Goal: Navigation & Orientation: Find specific page/section

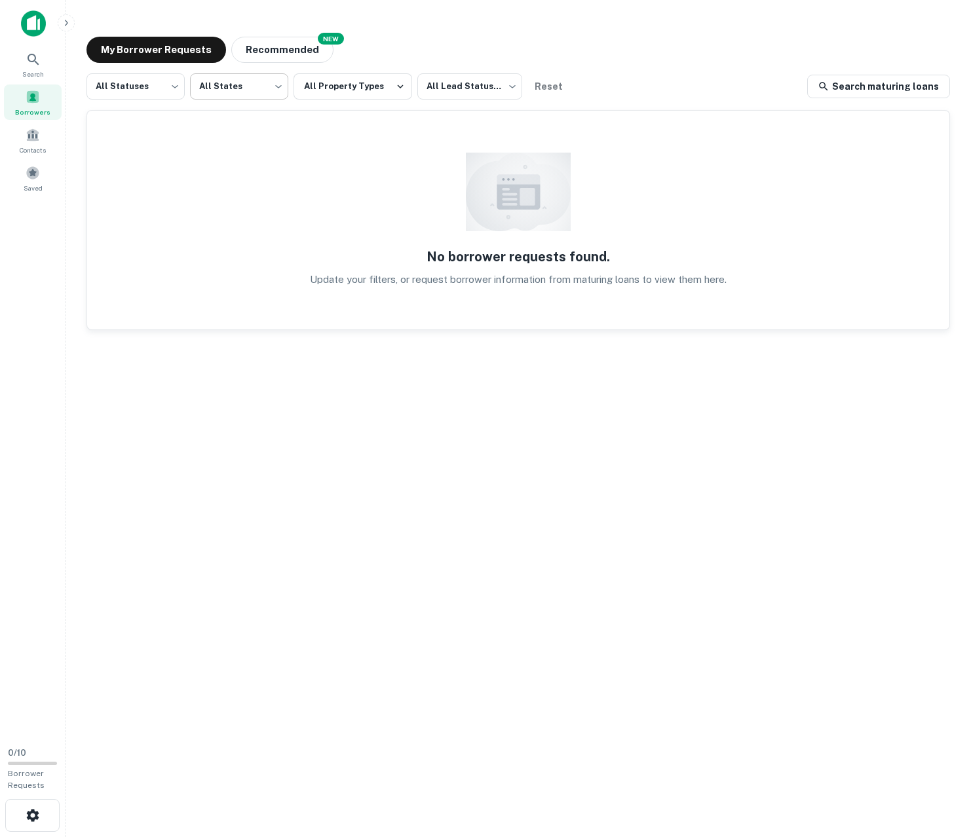
click at [248, 84] on body "Search Borrowers Contacts Saved 0 / 10 Borrower Requests My Borrower Requests N…" at bounding box center [485, 418] width 971 height 837
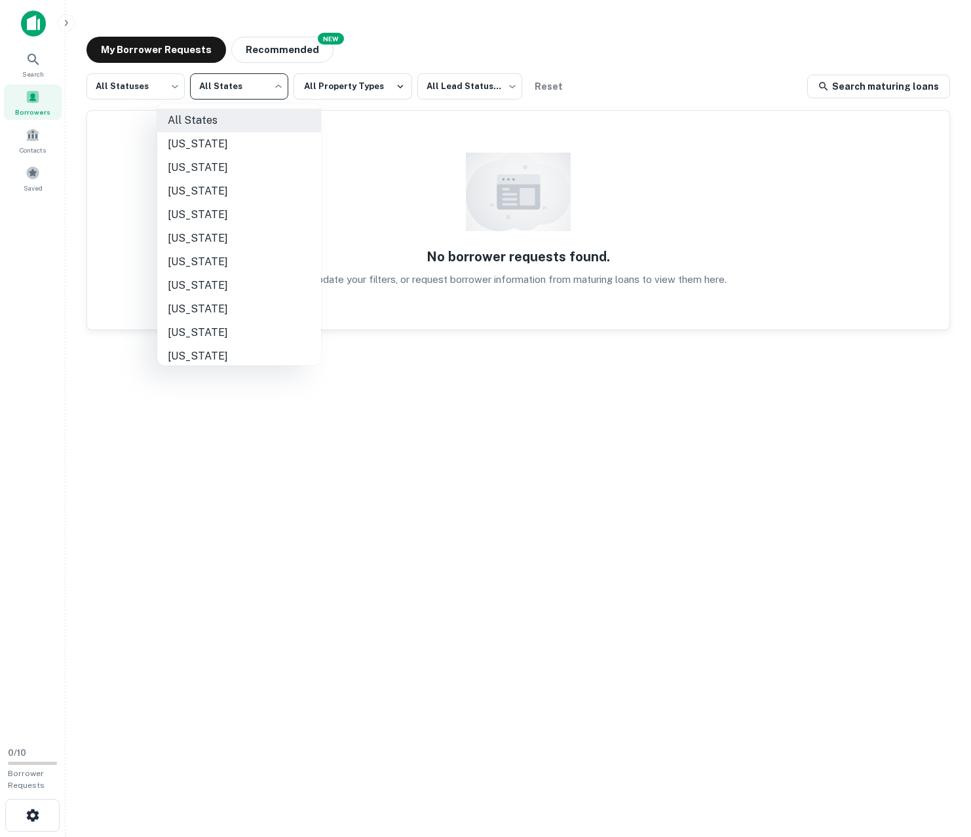
click at [363, 96] on div at bounding box center [485, 418] width 971 height 837
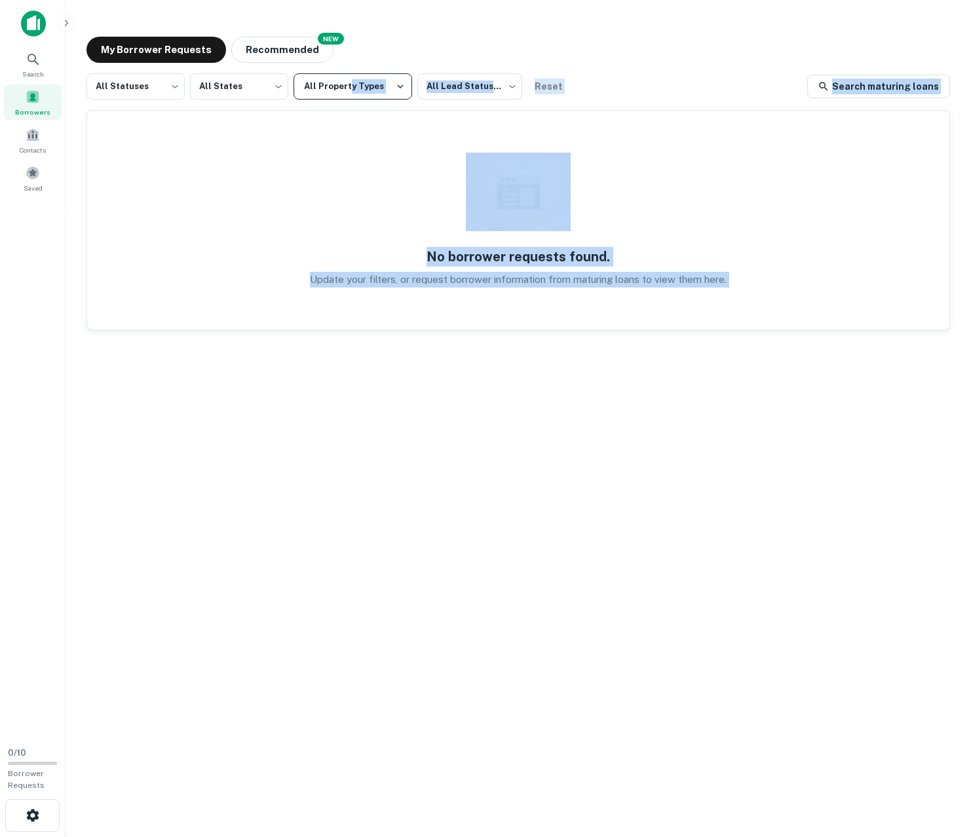
drag, startPoint x: 349, startPoint y: 86, endPoint x: 352, endPoint y: 79, distance: 7.1
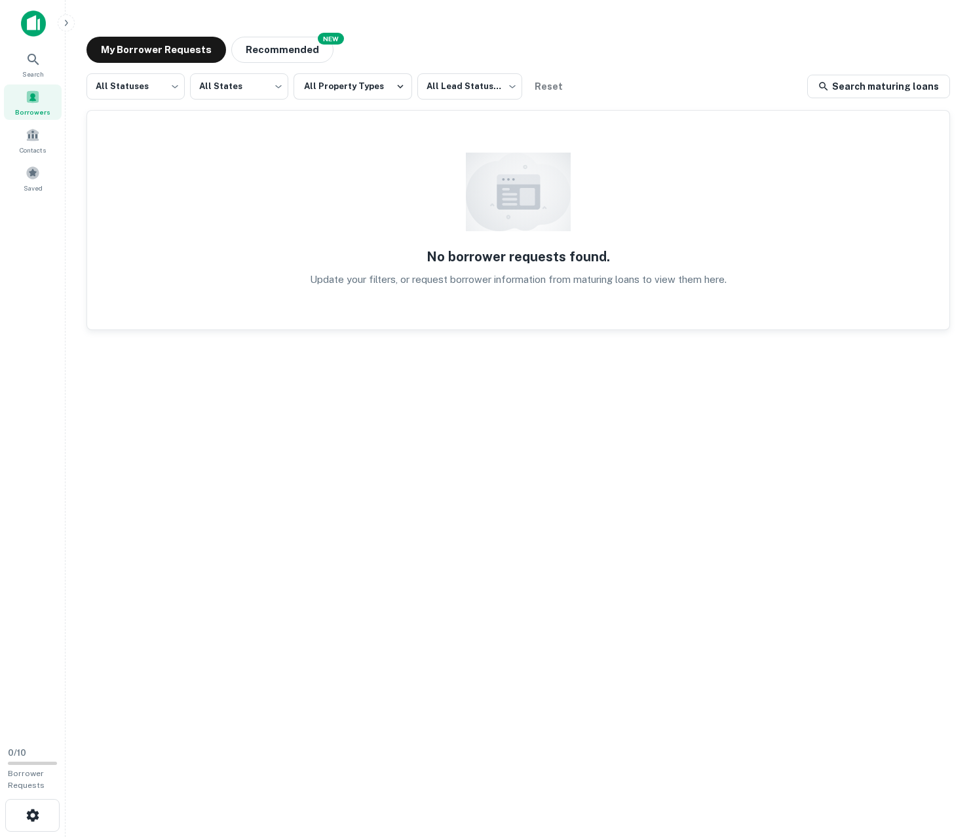
click at [542, 45] on div "My Borrower Requests NEW Recommended" at bounding box center [517, 50] width 863 height 26
click at [377, 86] on button "All Property Types" at bounding box center [352, 86] width 119 height 26
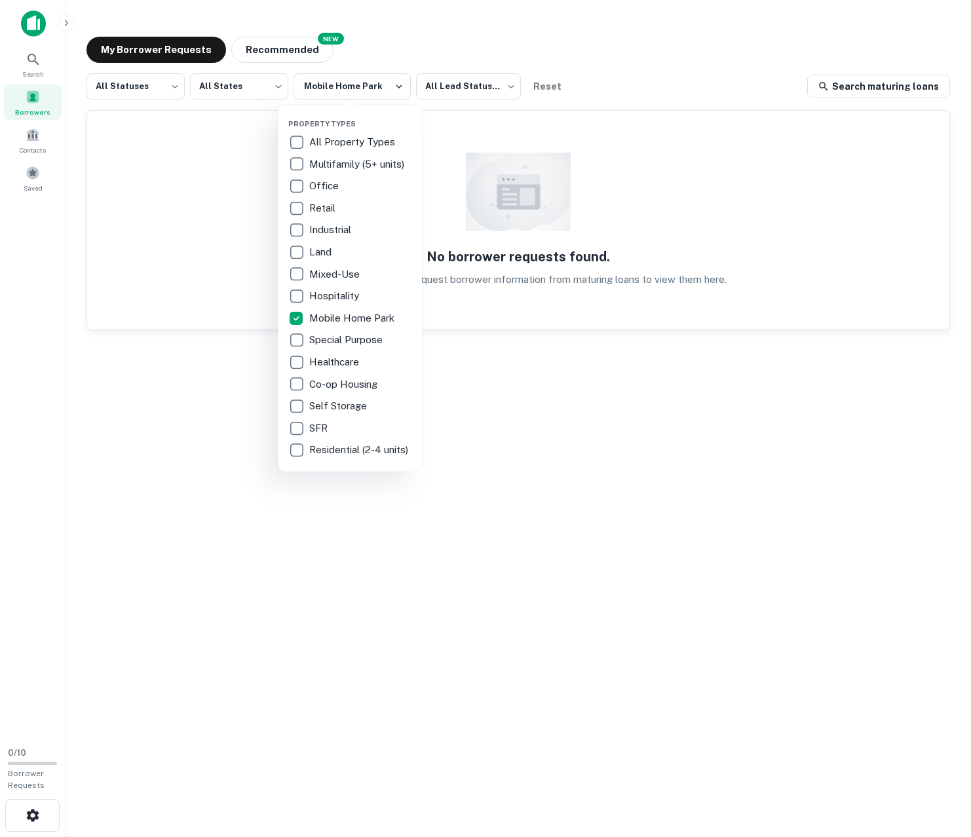
click at [210, 162] on div at bounding box center [485, 418] width 971 height 837
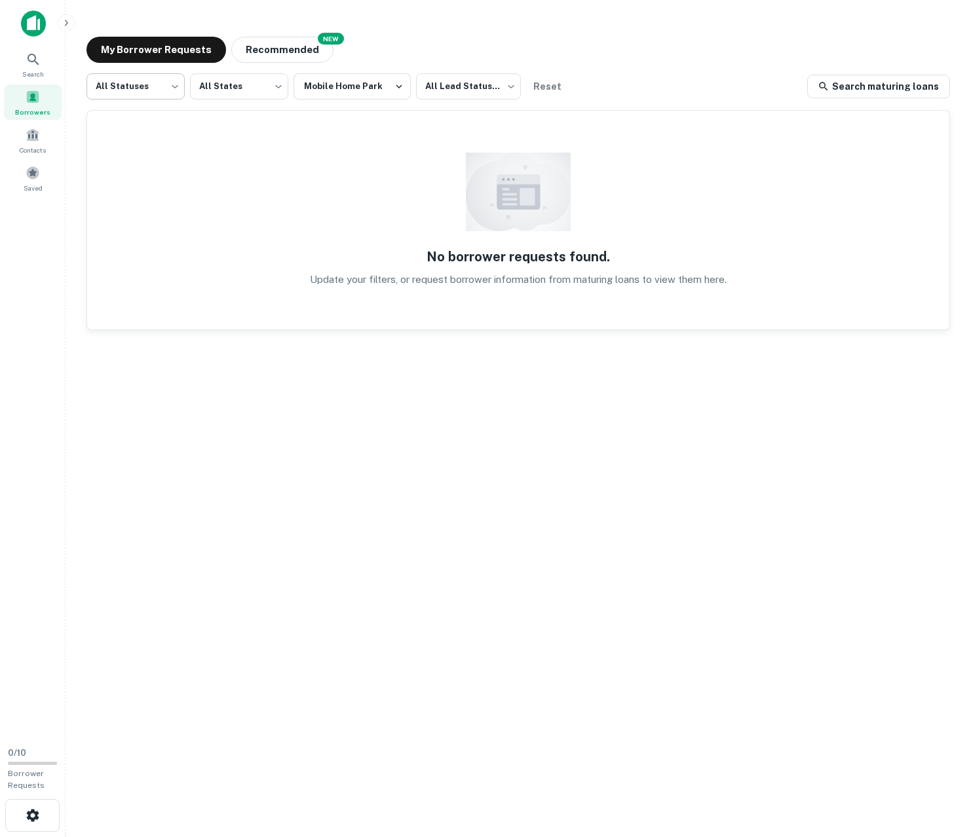
click at [133, 90] on body "Search Borrowers Contacts Saved 0 / 10 Borrower Requests My Borrower Requests N…" at bounding box center [485, 418] width 971 height 837
click at [133, 90] on div at bounding box center [485, 418] width 971 height 837
click at [31, 65] on icon at bounding box center [34, 60] width 16 height 16
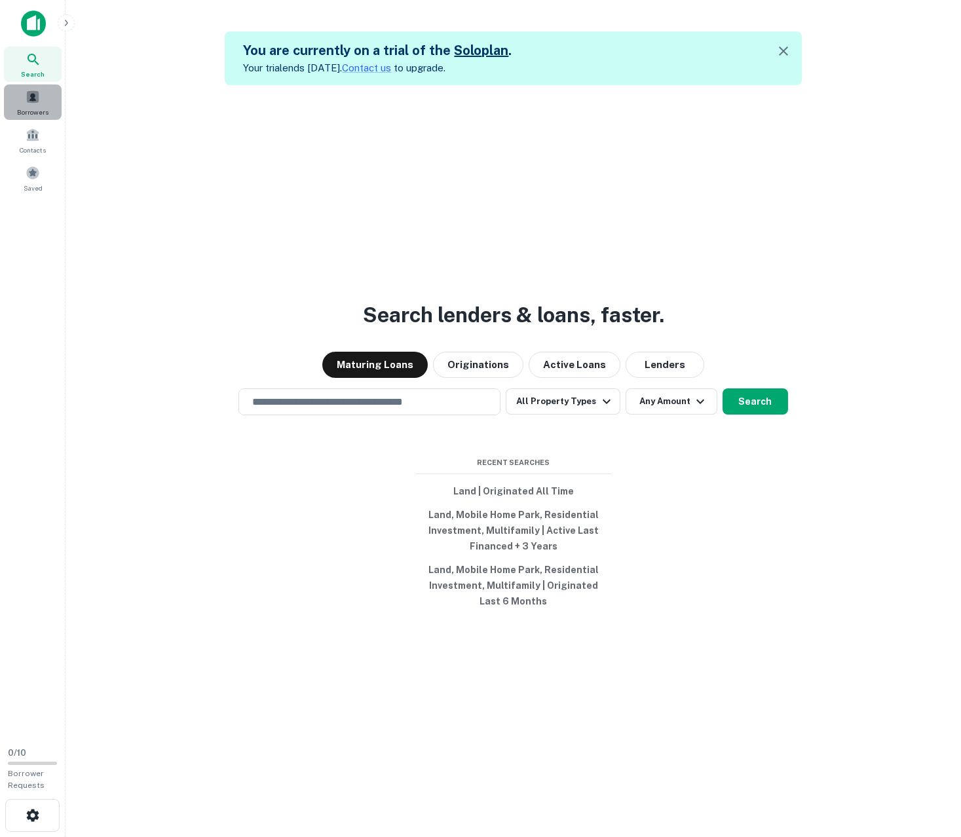
click at [31, 92] on span at bounding box center [33, 97] width 14 height 14
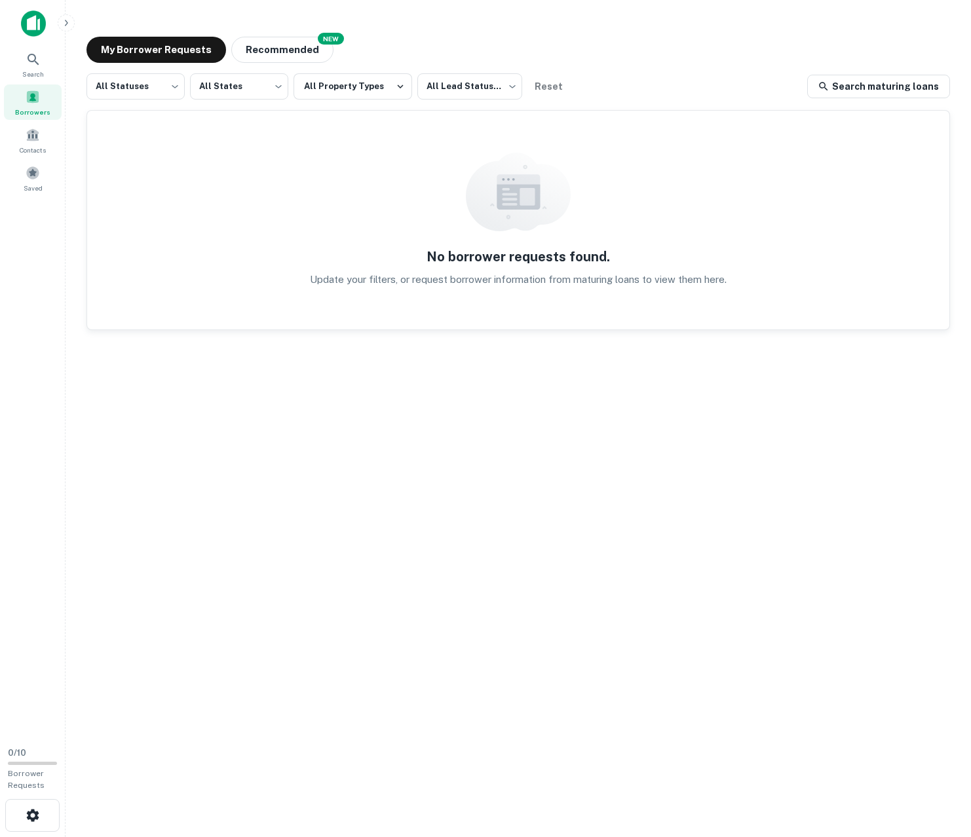
click at [35, 23] on img at bounding box center [33, 23] width 25 height 26
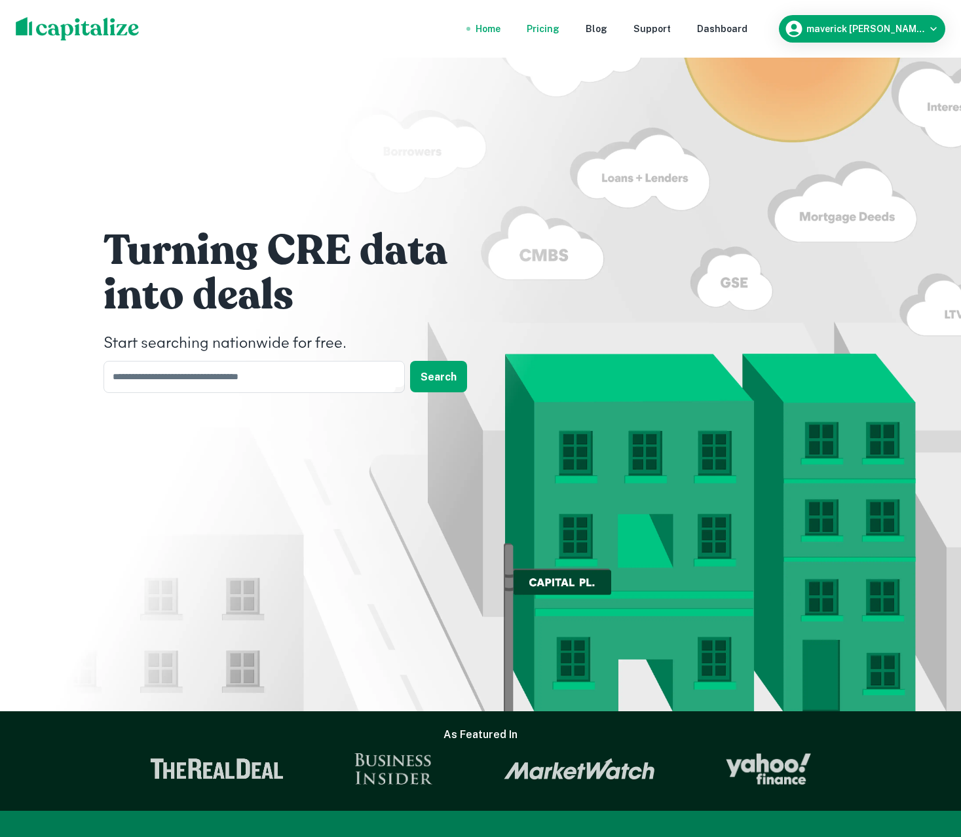
click at [559, 33] on div "Pricing" at bounding box center [543, 29] width 33 height 14
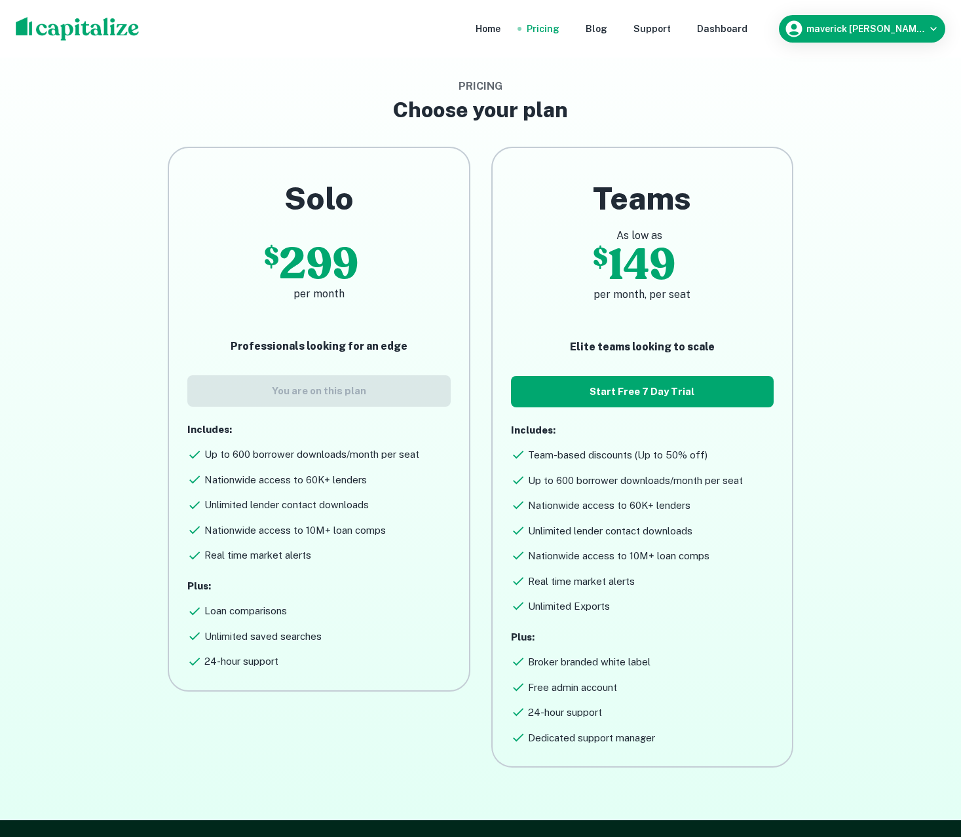
scroll to position [62, 0]
